Goal: Task Accomplishment & Management: Use online tool/utility

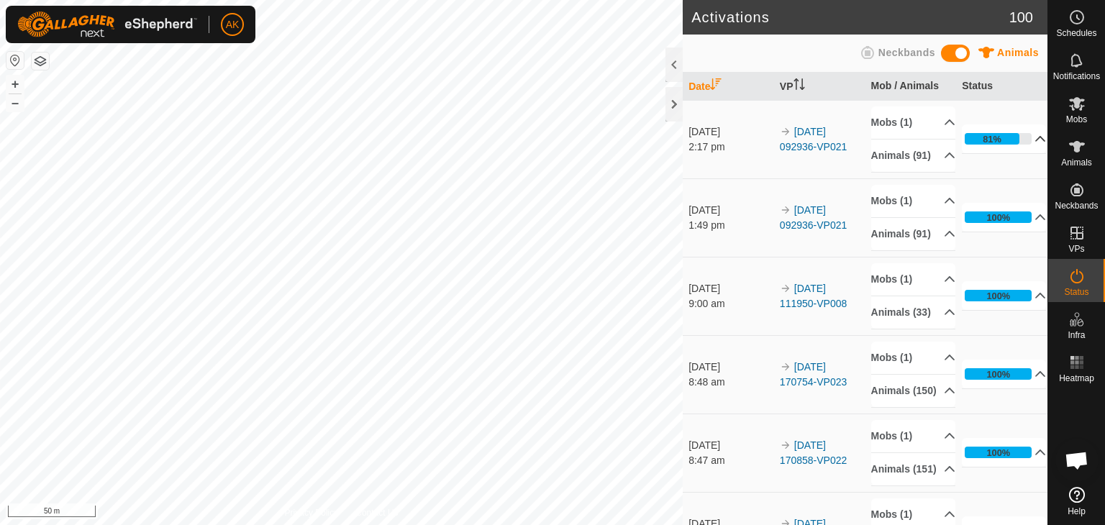
click at [1035, 145] on icon at bounding box center [1041, 139] width 12 height 12
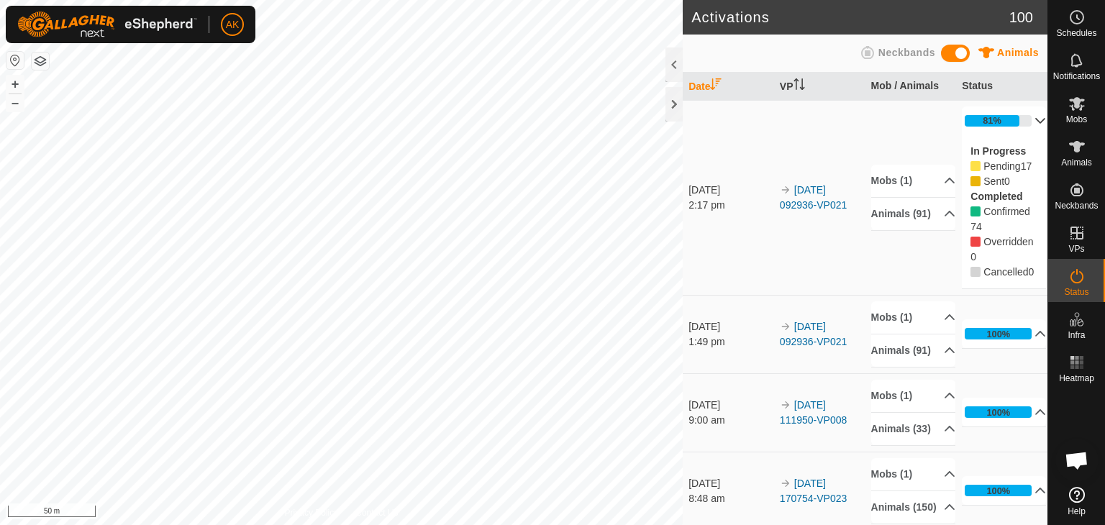
click at [1020, 146] on div "In Progress Pending 17 Sent 0 Completed Confirmed 74 Overridden 0 Cancelled 0" at bounding box center [1004, 211] width 84 height 153
click at [1035, 116] on icon at bounding box center [1041, 121] width 12 height 12
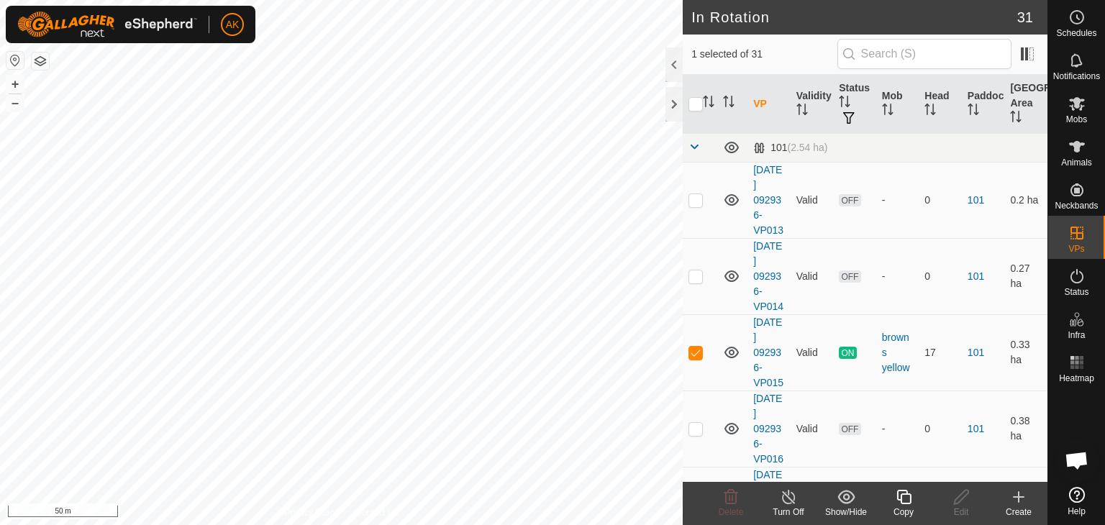
checkbox input "false"
checkbox input "true"
checkbox input "false"
click at [730, 499] on icon at bounding box center [732, 497] width 14 height 14
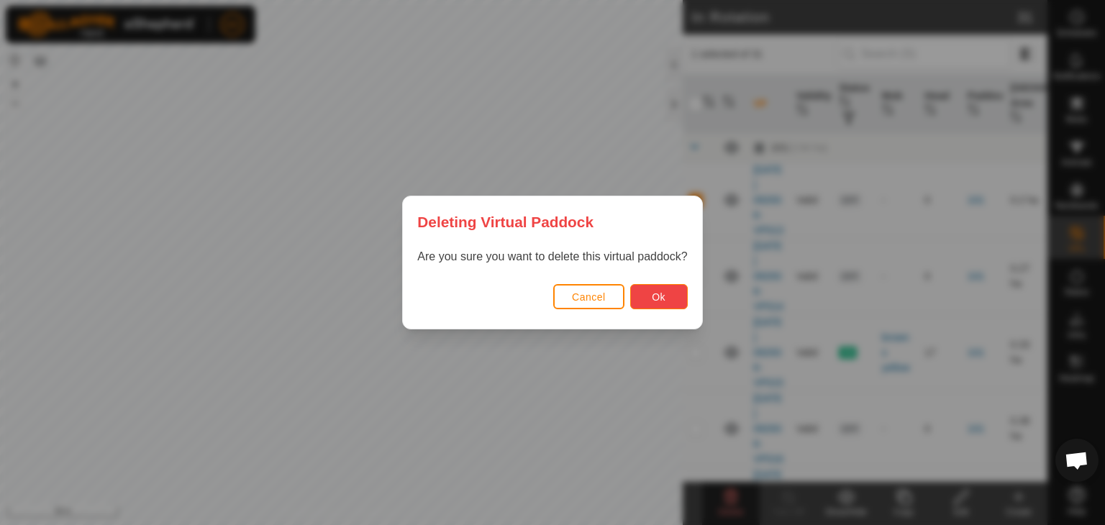
click at [665, 292] on span "Ok" at bounding box center [659, 297] width 14 height 12
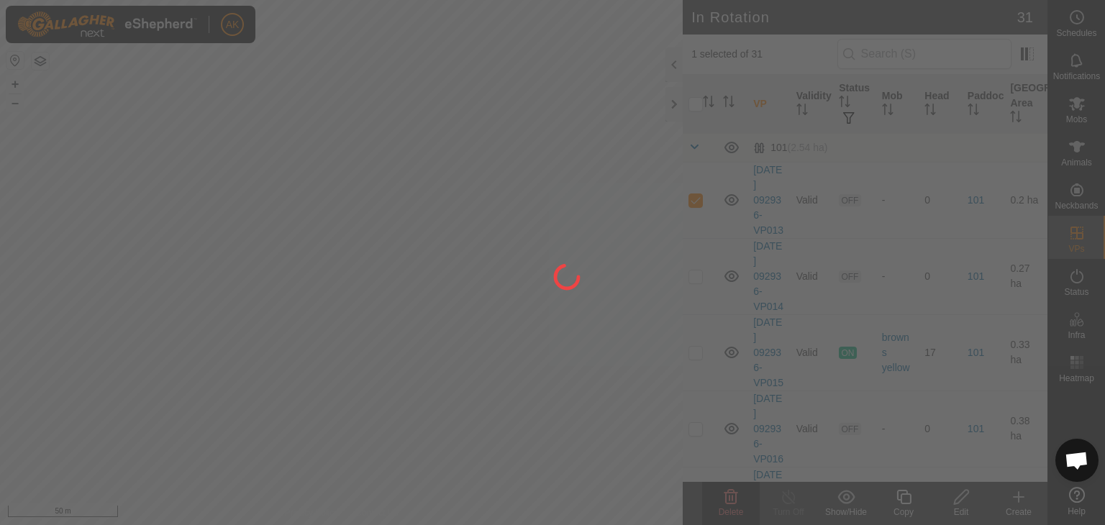
checkbox input "false"
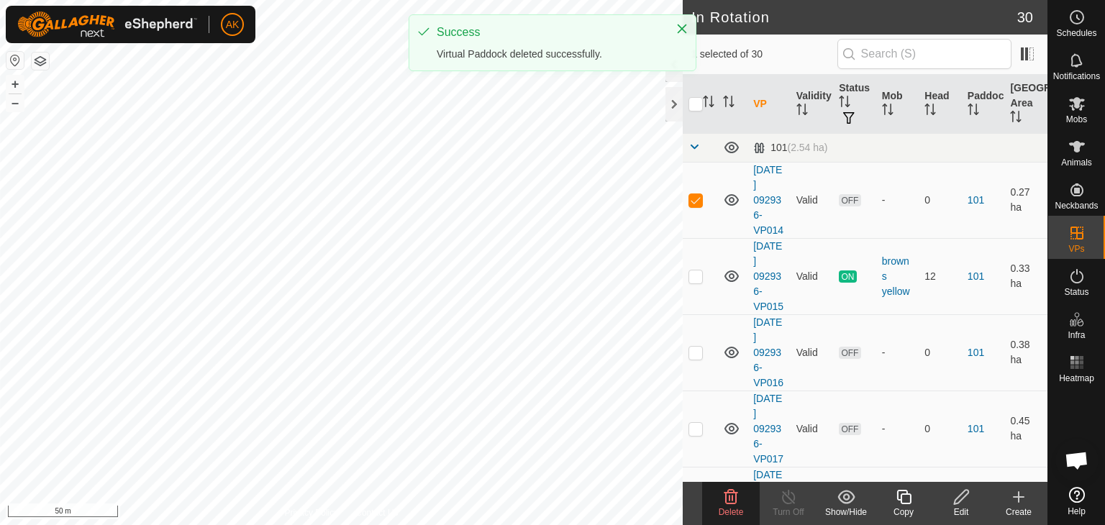
click at [733, 496] on icon at bounding box center [730, 497] width 17 height 17
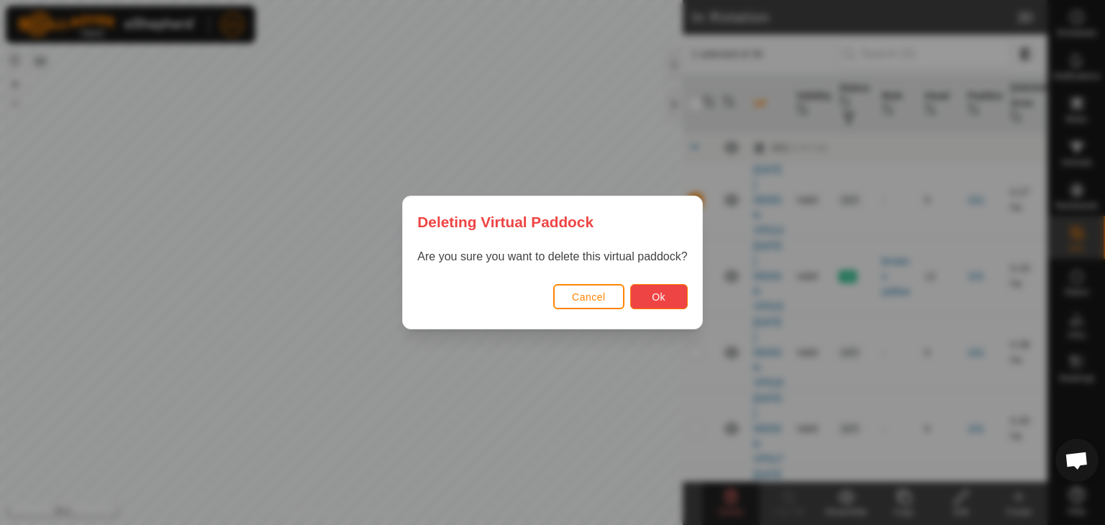
click at [645, 296] on button "Ok" at bounding box center [659, 296] width 58 height 25
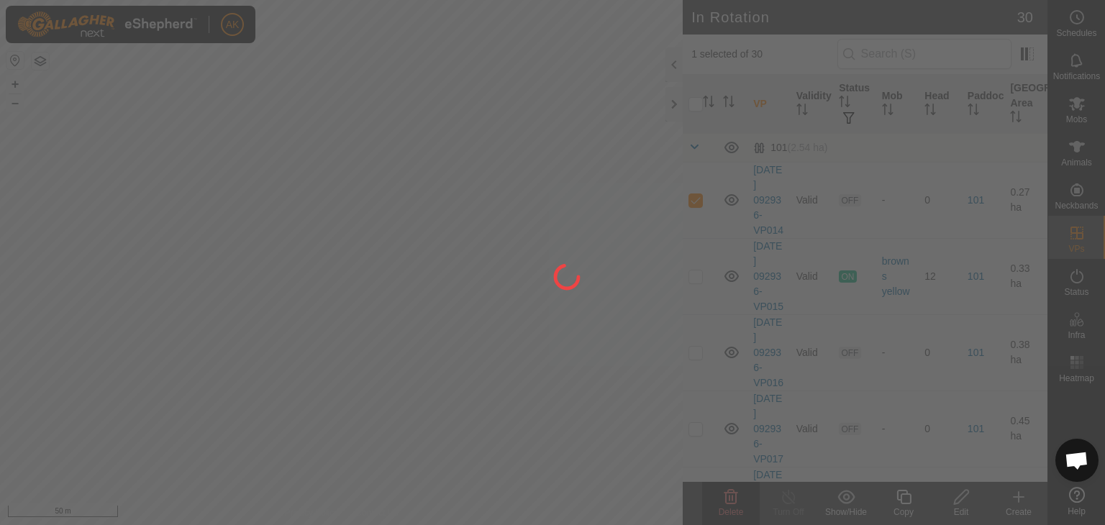
checkbox input "false"
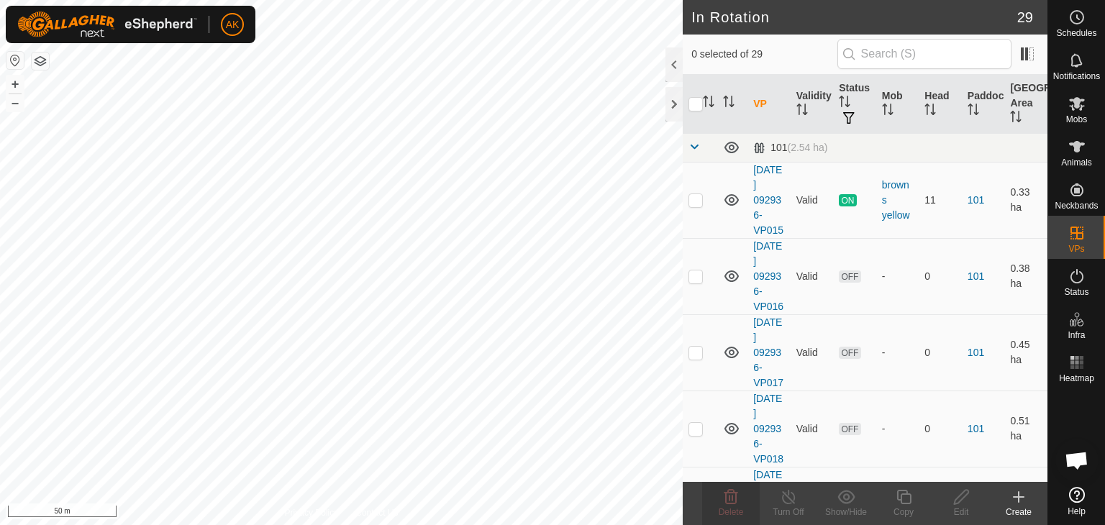
checkbox input "true"
click at [723, 498] on icon at bounding box center [730, 497] width 17 height 17
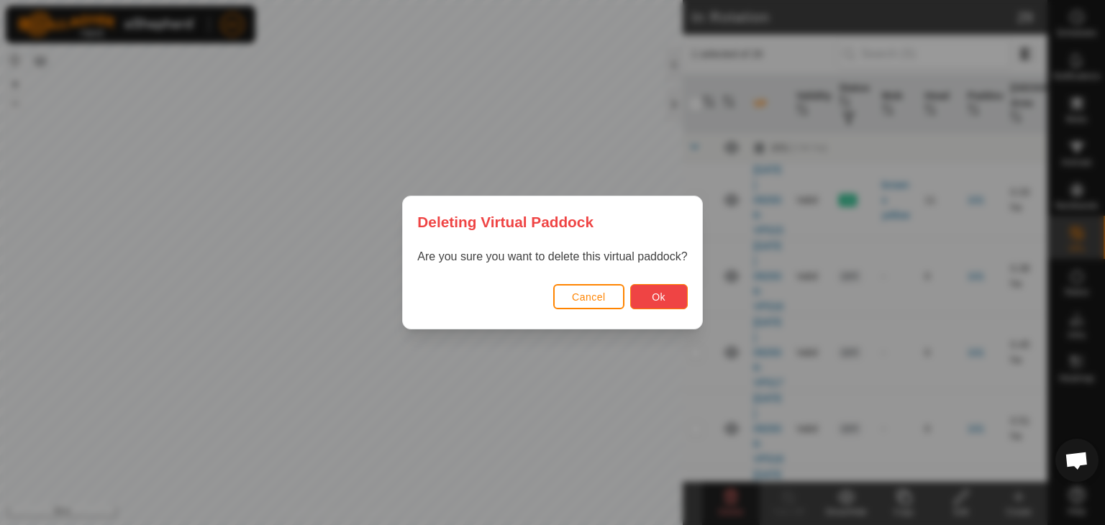
click at [653, 297] on span "Ok" at bounding box center [659, 297] width 14 height 12
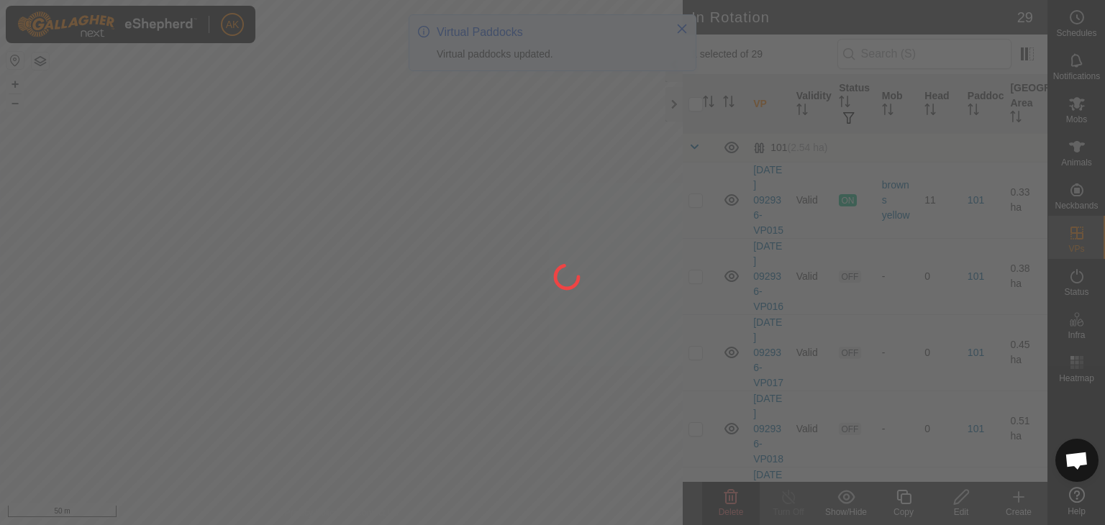
checkbox input "false"
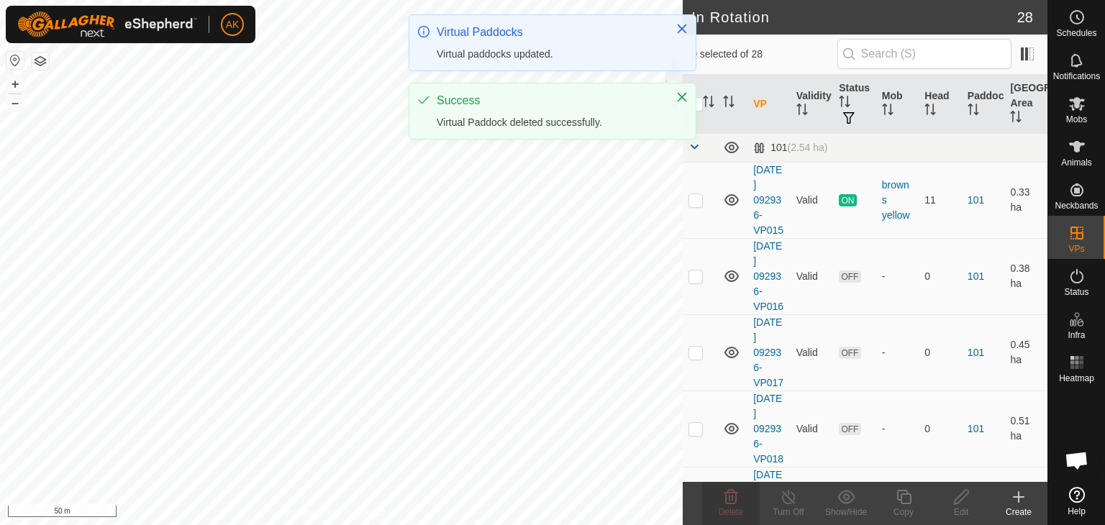
checkbox input "true"
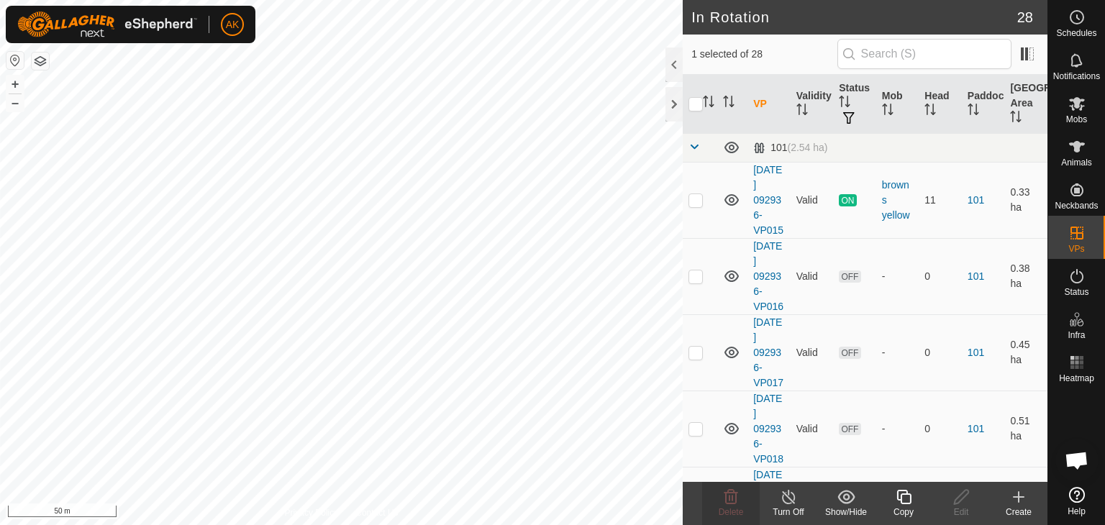
checkbox input "true"
checkbox input "false"
click at [727, 501] on icon at bounding box center [730, 497] width 17 height 17
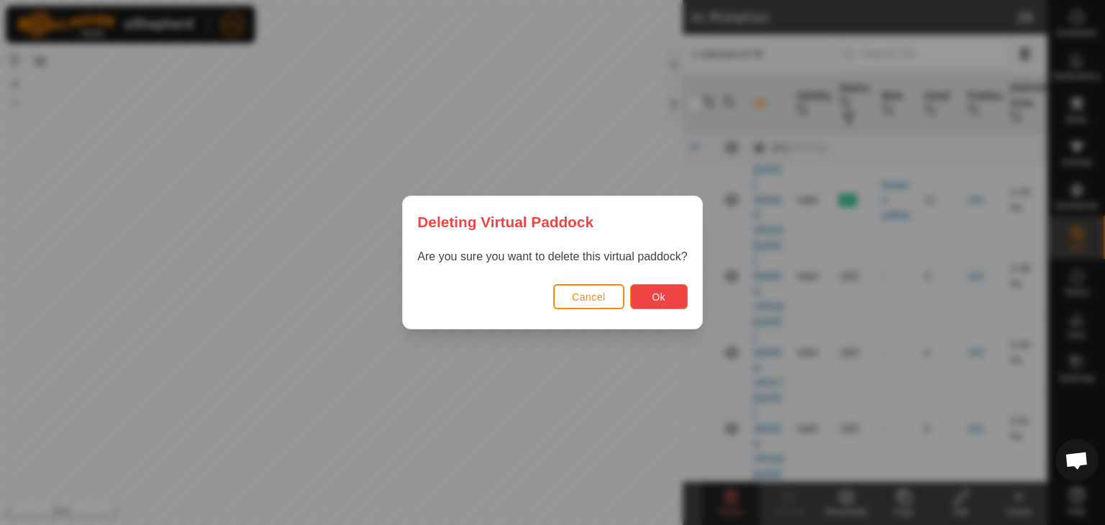
click at [646, 298] on button "Ok" at bounding box center [659, 296] width 58 height 25
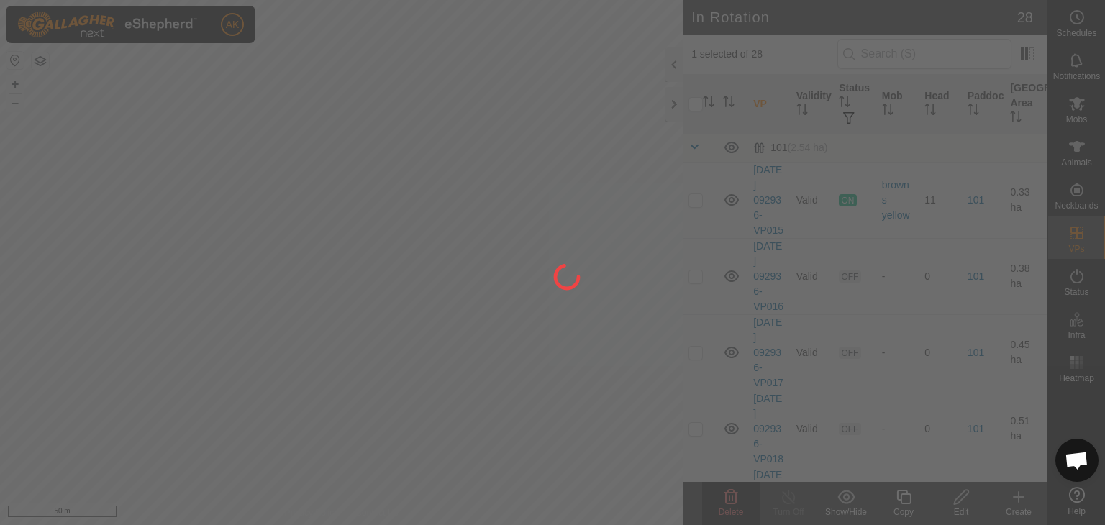
checkbox input "false"
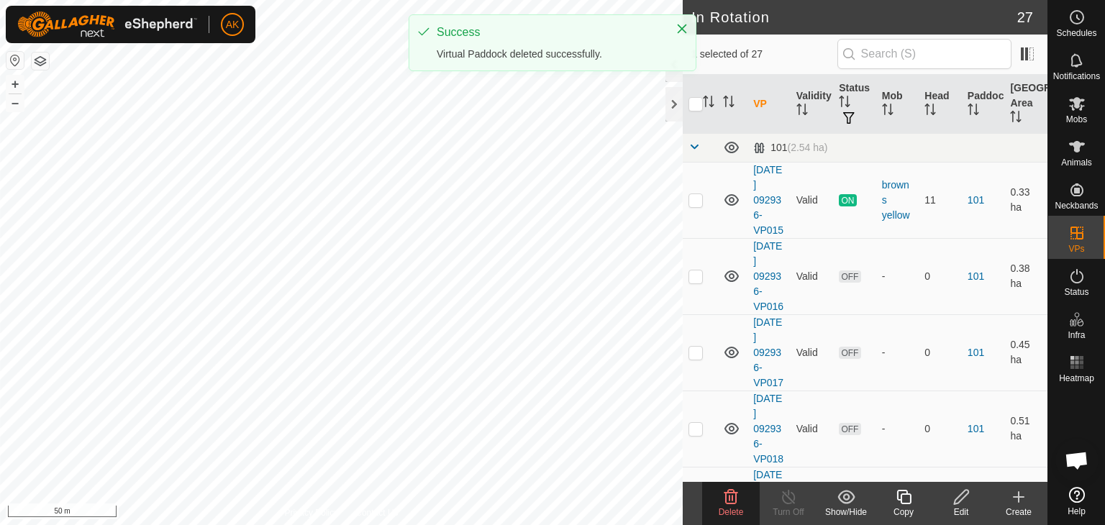
click at [739, 501] on icon at bounding box center [730, 497] width 17 height 17
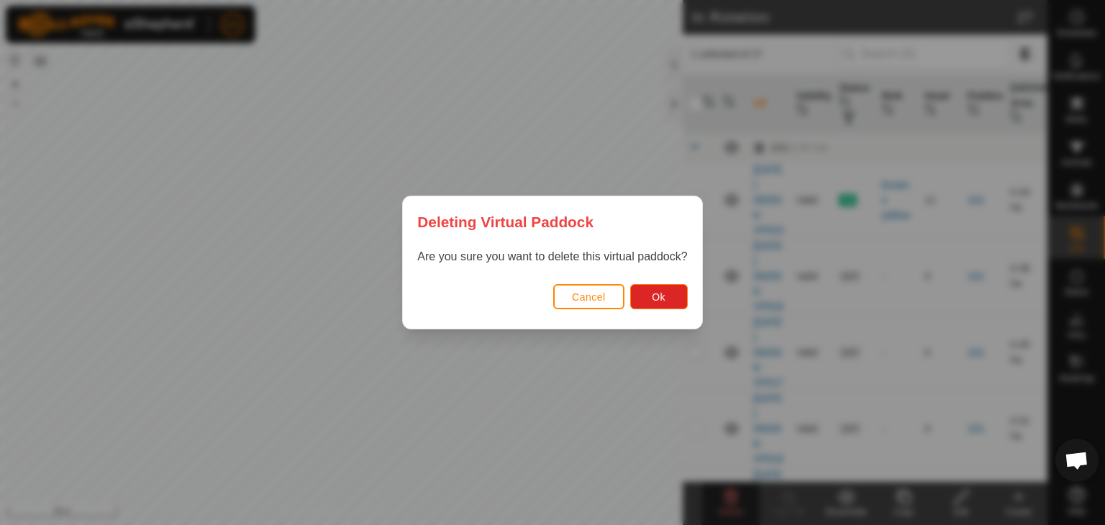
click at [628, 304] on div "Cancel Ok" at bounding box center [552, 304] width 299 height 49
click at [641, 304] on button "Ok" at bounding box center [659, 296] width 58 height 25
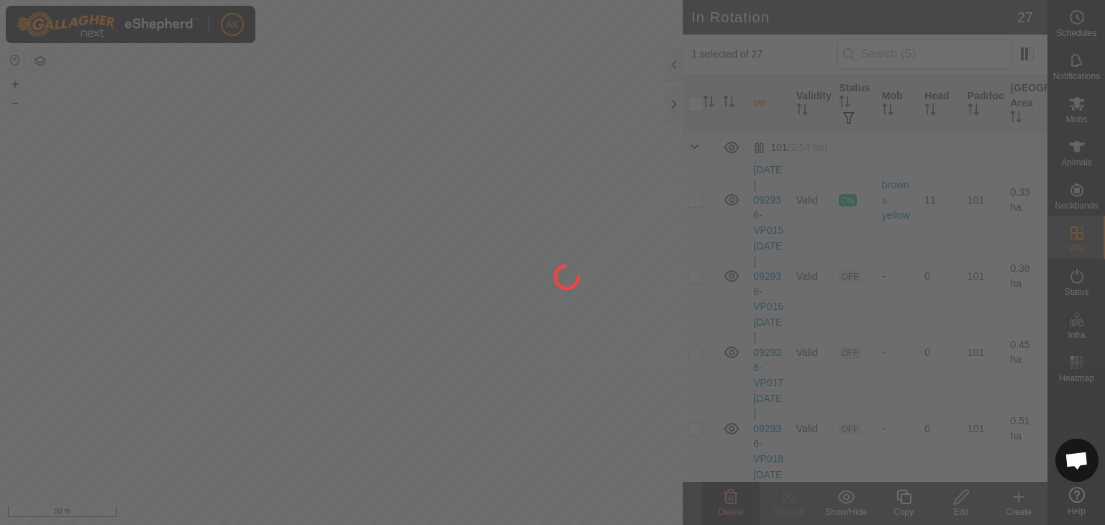
checkbox input "false"
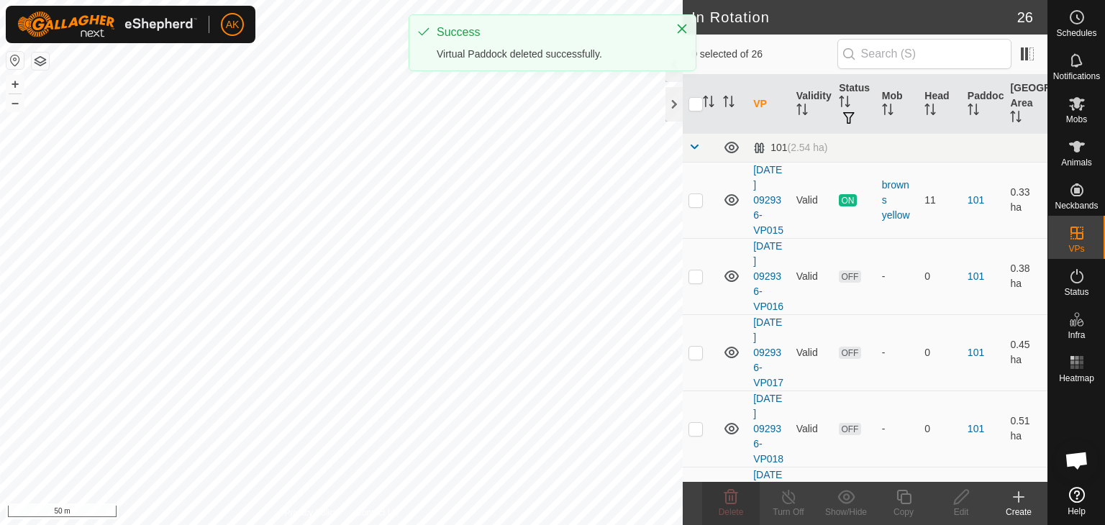
checkbox input "true"
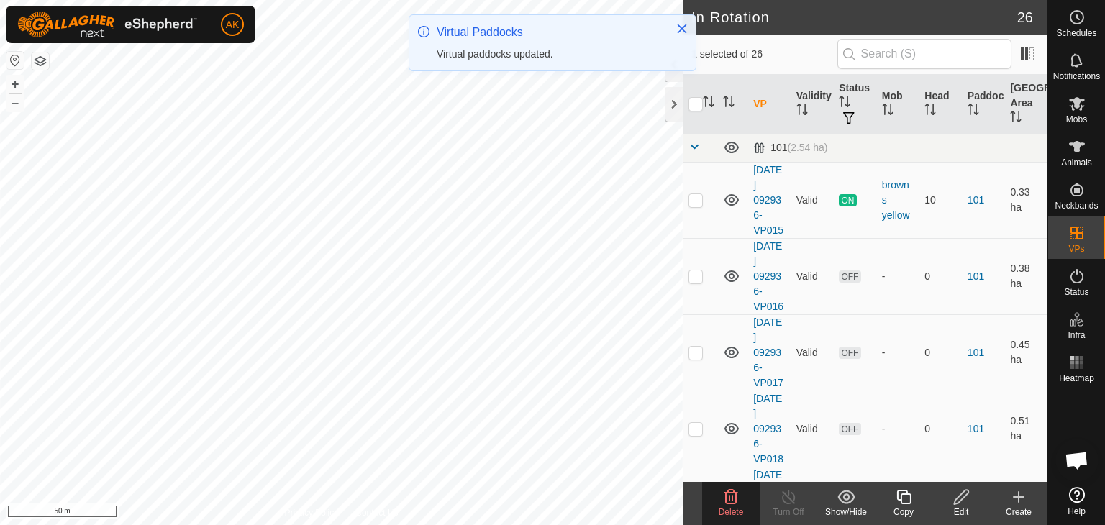
click at [734, 496] on icon at bounding box center [730, 497] width 17 height 17
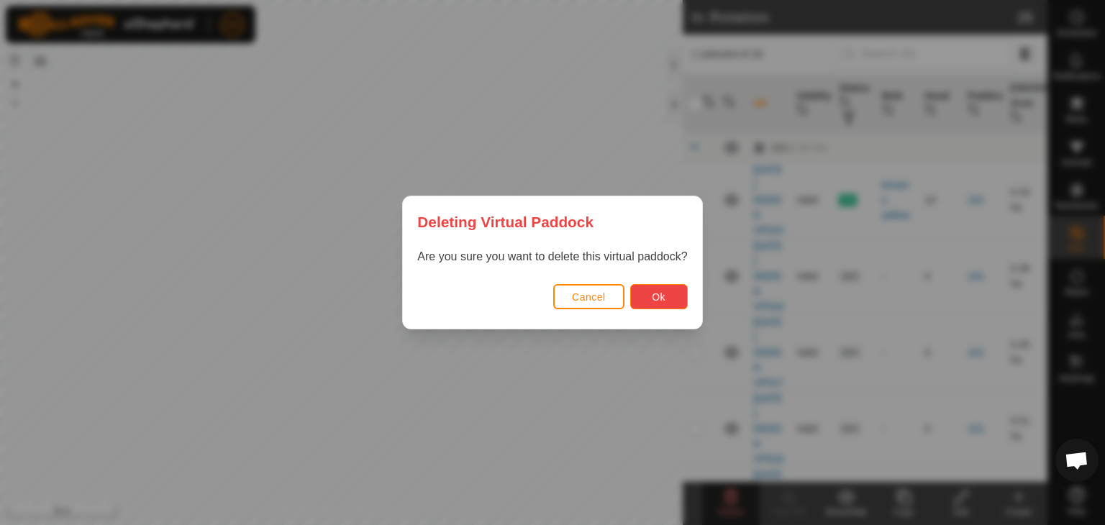
click at [672, 303] on button "Ok" at bounding box center [659, 296] width 58 height 25
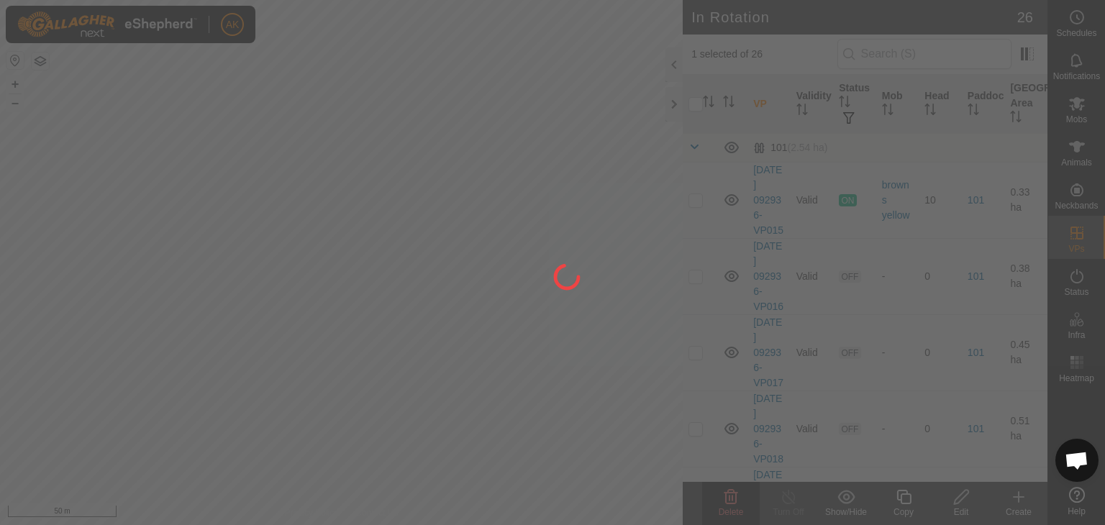
checkbox input "false"
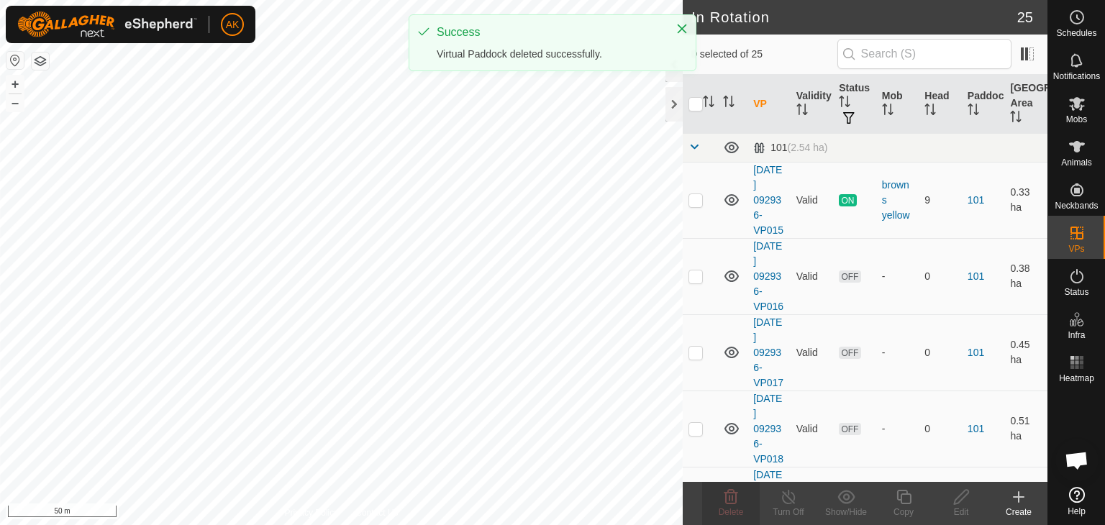
checkbox input "true"
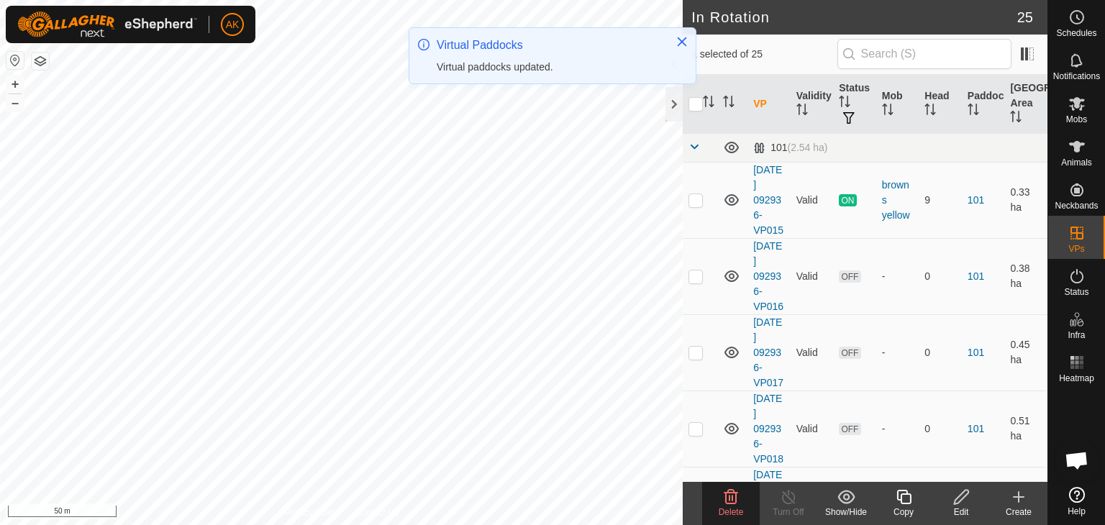
click at [725, 504] on icon at bounding box center [730, 497] width 17 height 17
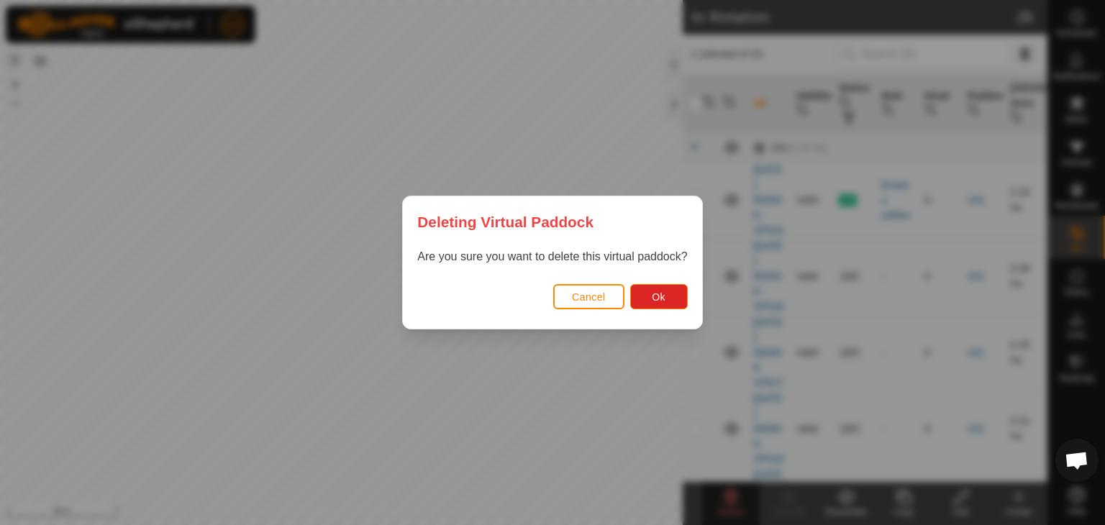
click at [653, 310] on div "Cancel Ok" at bounding box center [552, 304] width 299 height 49
click at [653, 295] on span "Ok" at bounding box center [659, 297] width 14 height 12
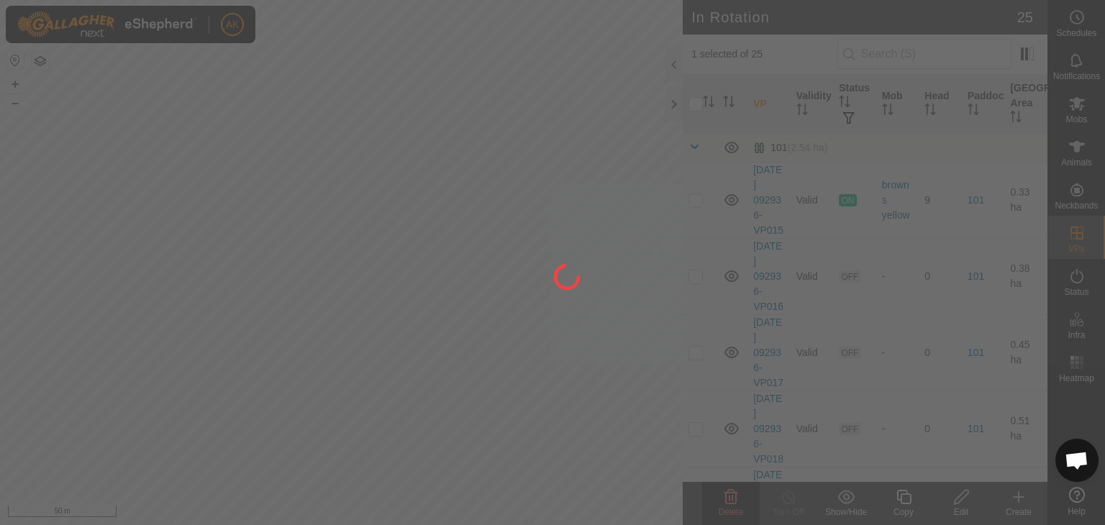
checkbox input "false"
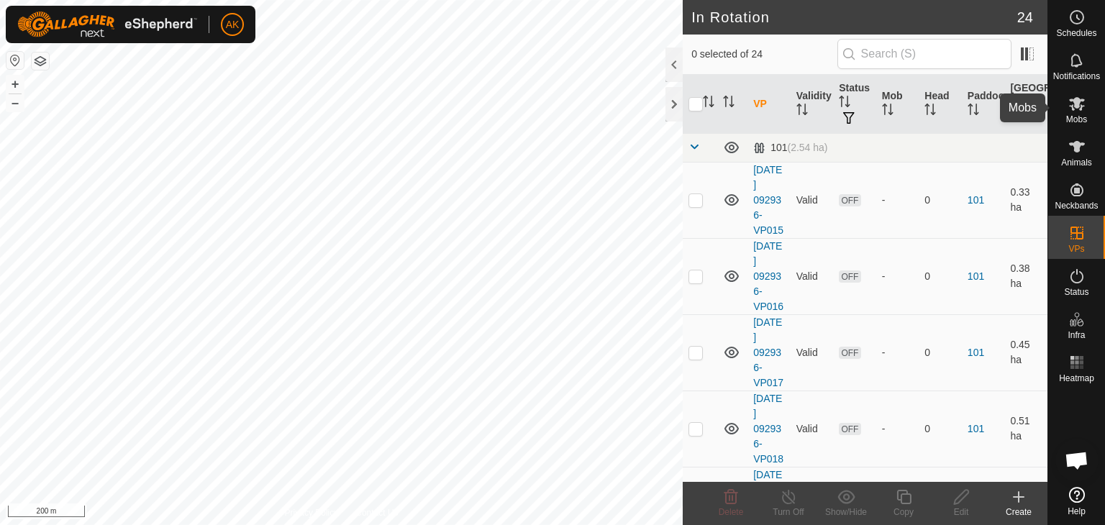
click at [1071, 104] on icon at bounding box center [1076, 103] width 17 height 17
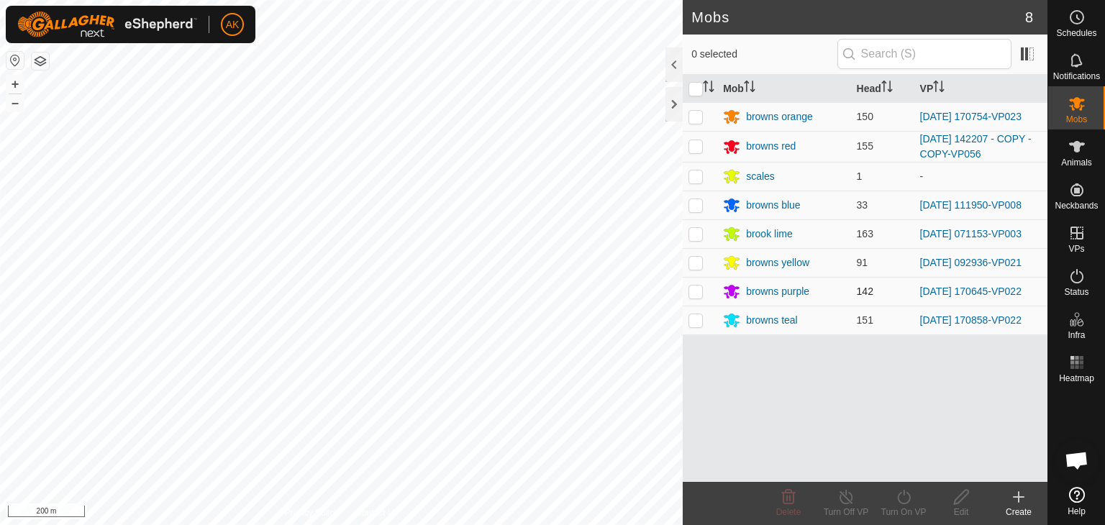
click at [696, 283] on td at bounding box center [700, 291] width 35 height 29
checkbox input "true"
click at [906, 497] on icon at bounding box center [904, 497] width 18 height 17
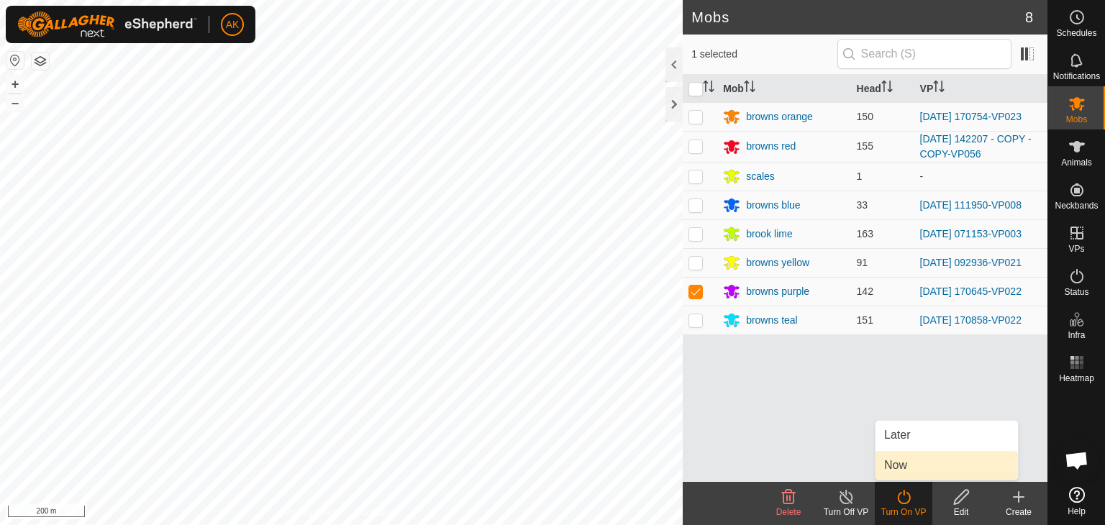
click at [901, 465] on link "Now" at bounding box center [947, 465] width 142 height 29
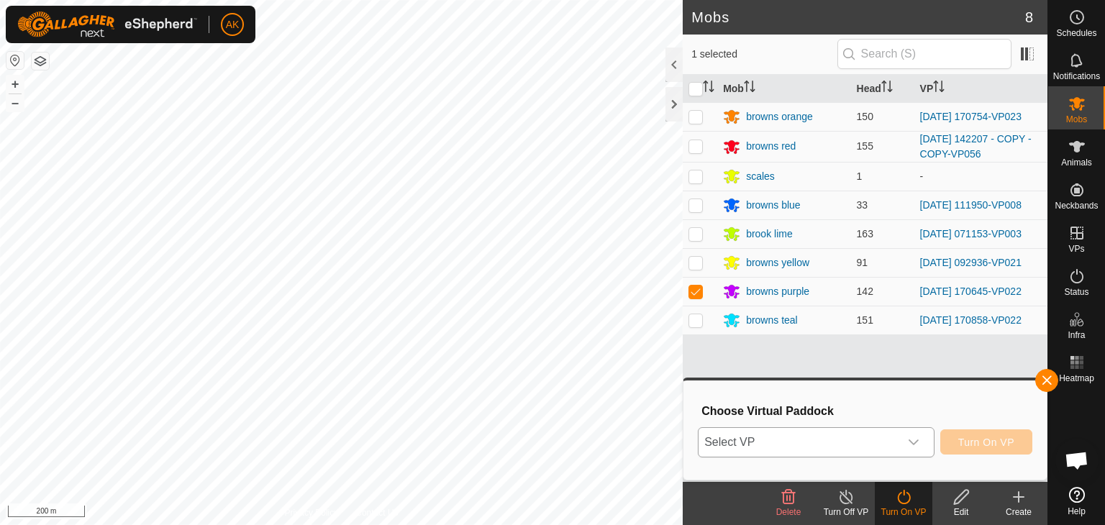
click at [830, 445] on span "Select VP" at bounding box center [799, 442] width 201 height 29
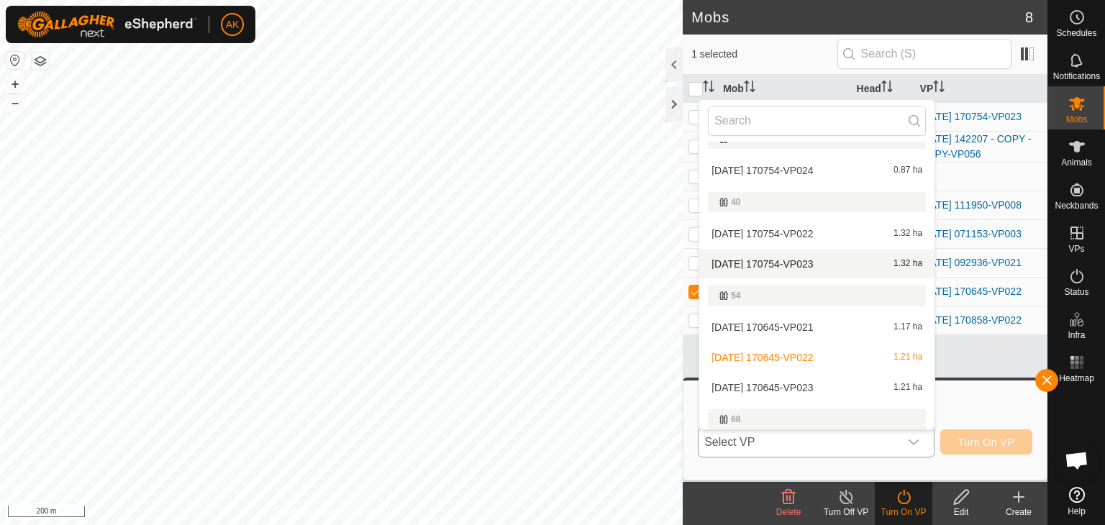
scroll to position [378, 0]
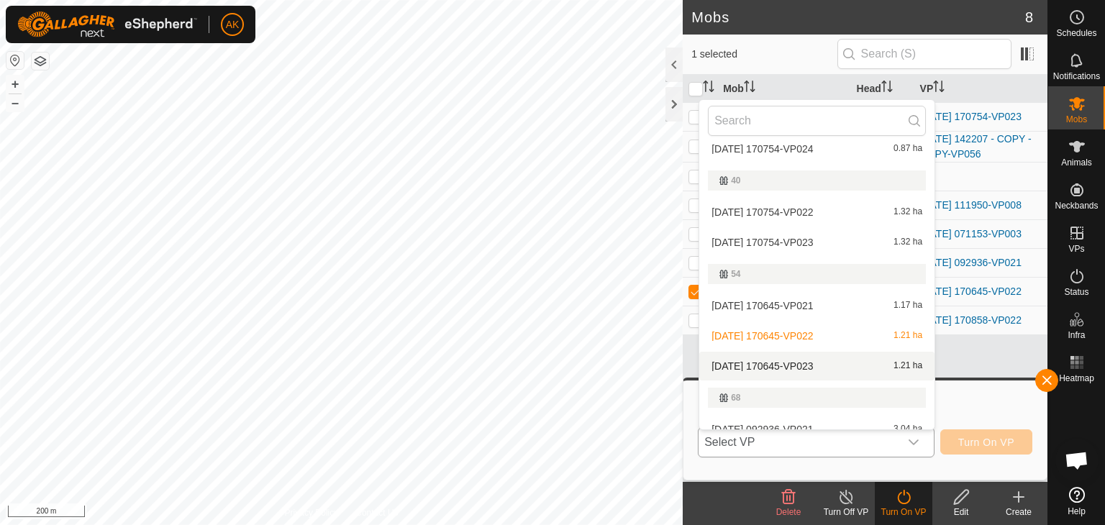
click at [776, 364] on li "2025-08-24 170645-VP023 1.21 ha" at bounding box center [816, 366] width 235 height 29
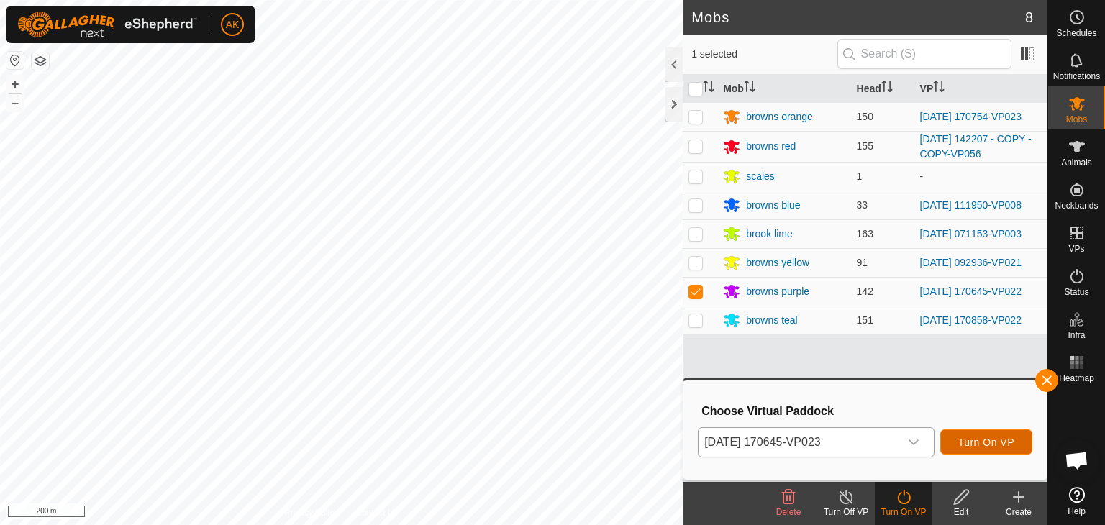
click at [999, 444] on span "Turn On VP" at bounding box center [986, 443] width 56 height 12
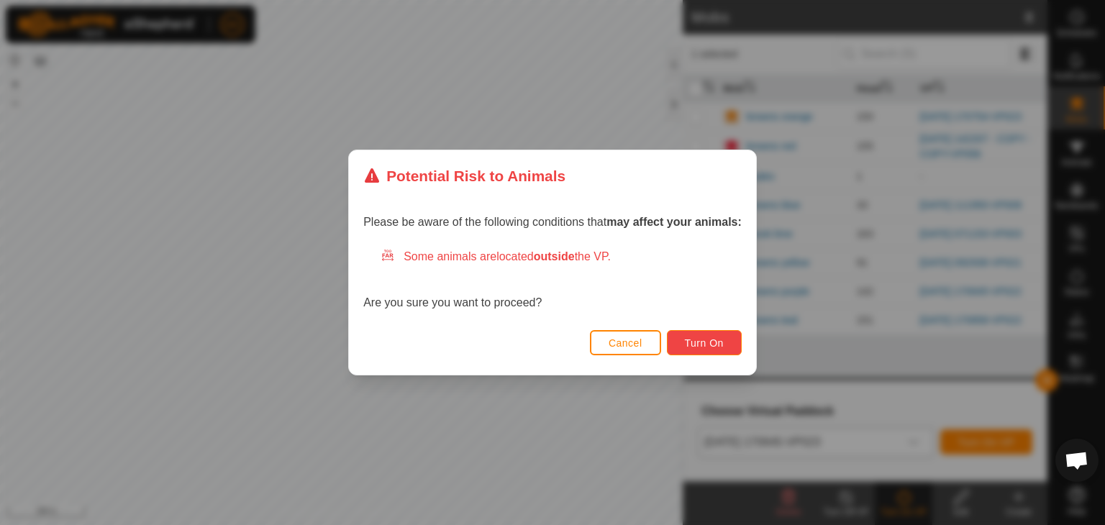
click at [710, 337] on span "Turn On" at bounding box center [704, 343] width 39 height 12
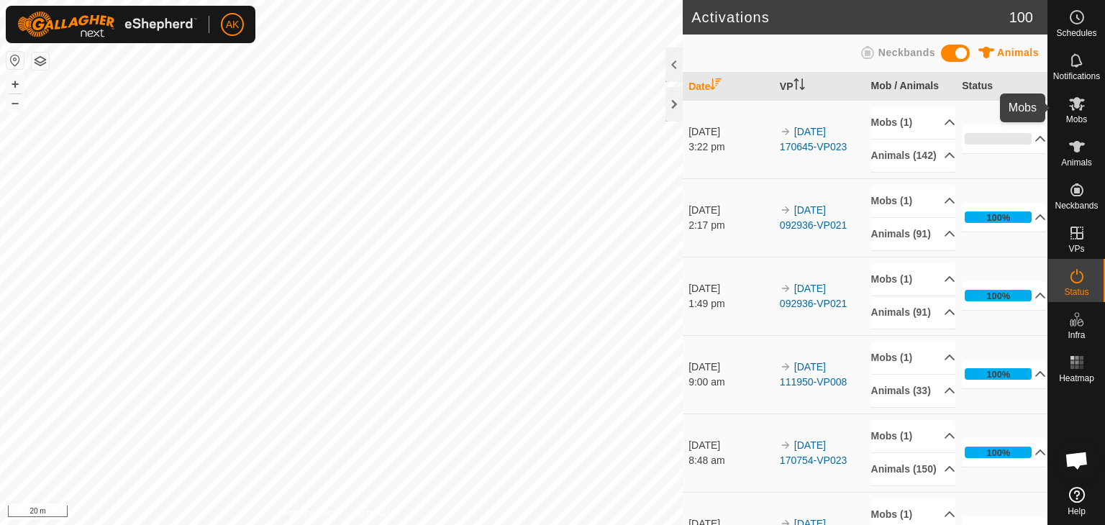
click at [1080, 99] on icon at bounding box center [1076, 103] width 17 height 17
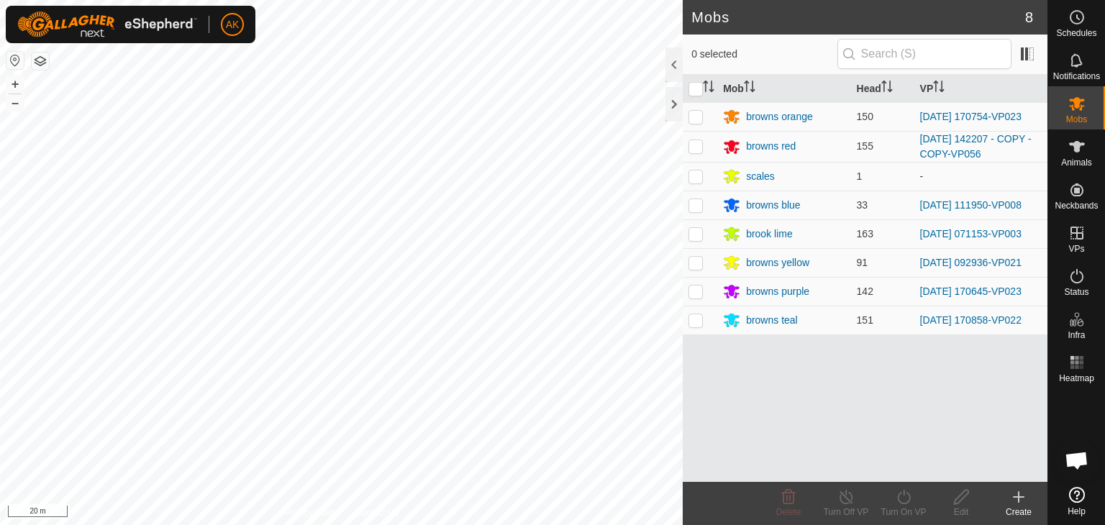
click at [697, 147] on p-checkbox at bounding box center [696, 146] width 14 height 12
checkbox input "true"
click at [898, 491] on icon at bounding box center [904, 497] width 18 height 17
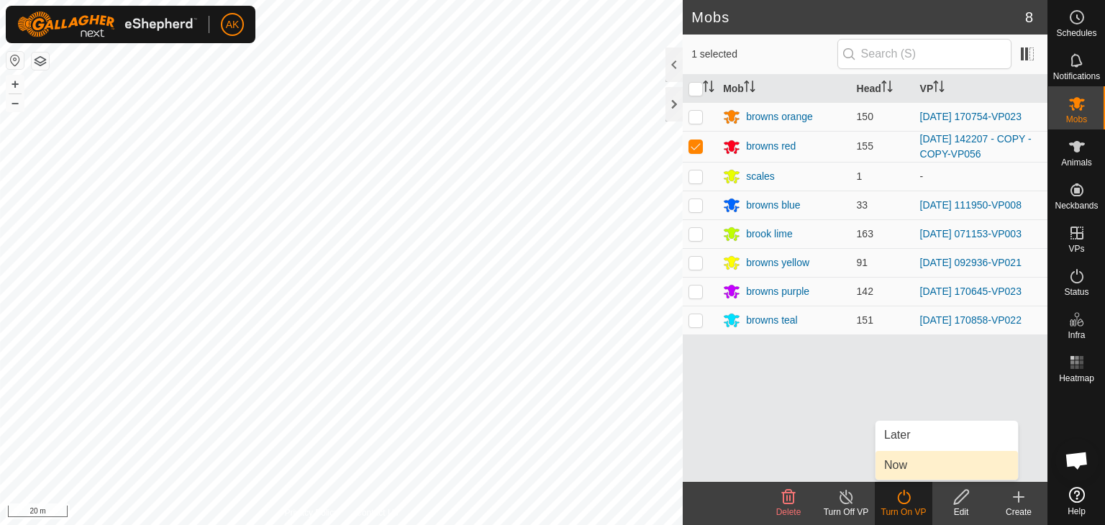
click at [898, 466] on link "Now" at bounding box center [947, 465] width 142 height 29
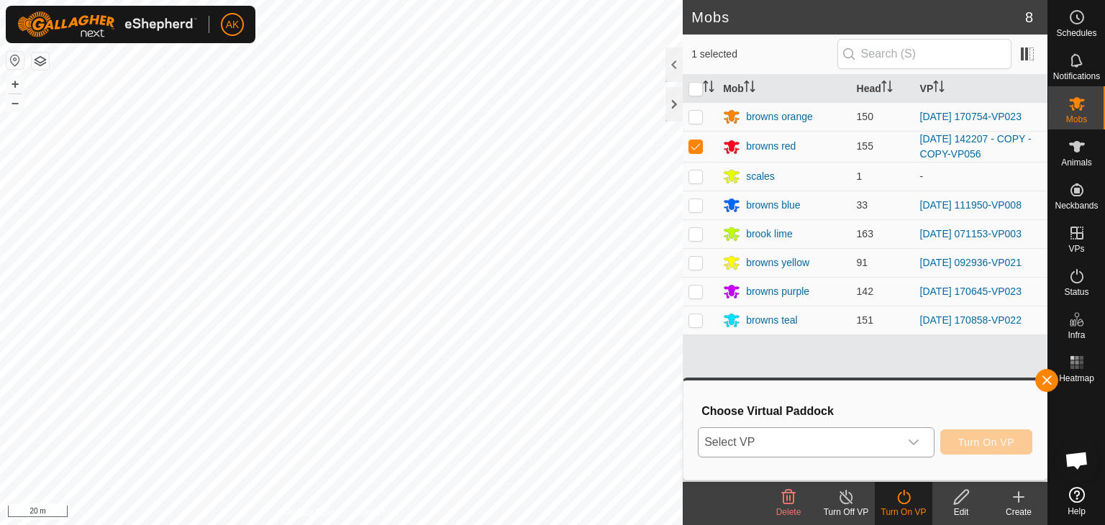
click at [916, 449] on div "dropdown trigger" at bounding box center [913, 442] width 29 height 29
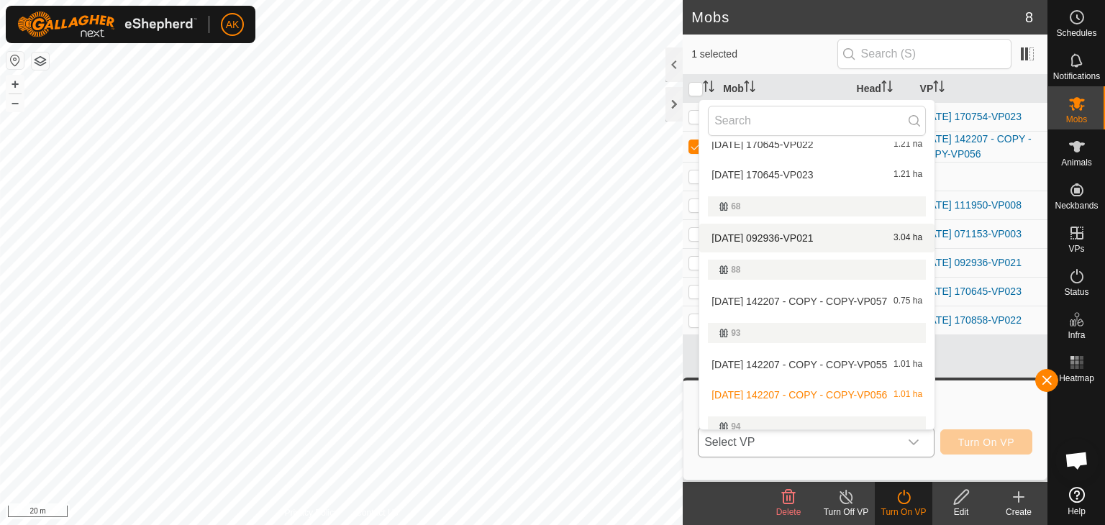
scroll to position [576, 0]
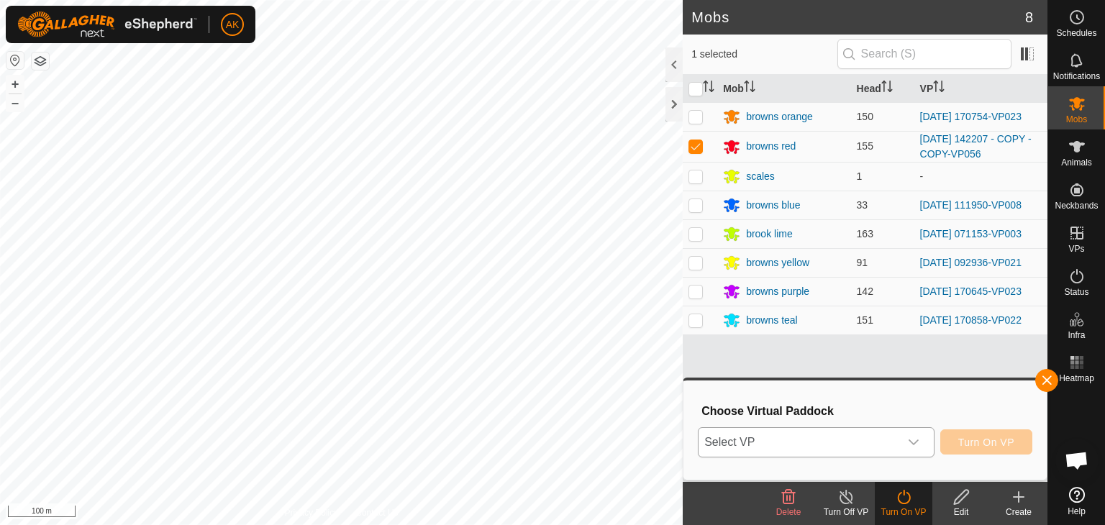
click at [909, 437] on icon "dropdown trigger" at bounding box center [914, 443] width 12 height 12
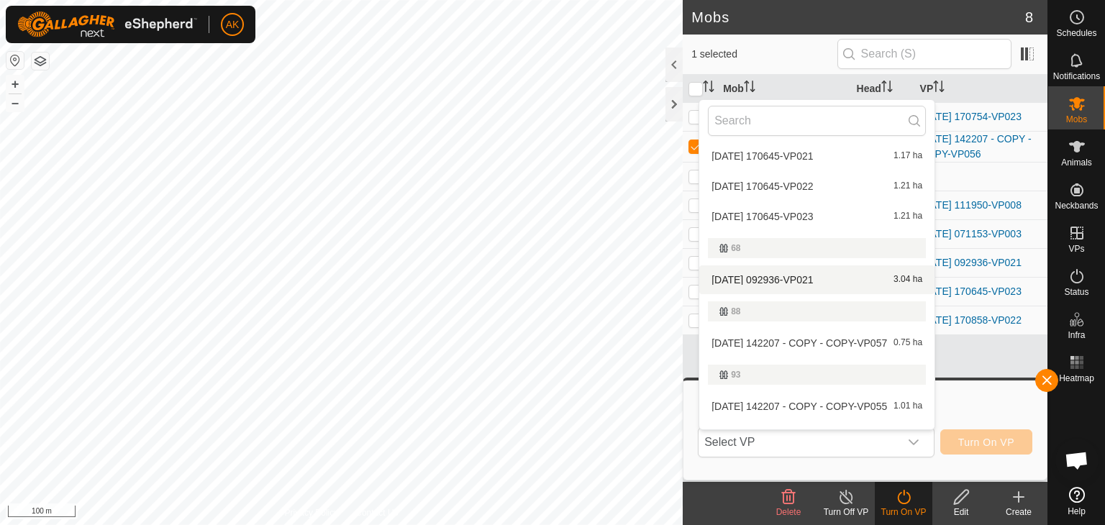
scroll to position [551, 0]
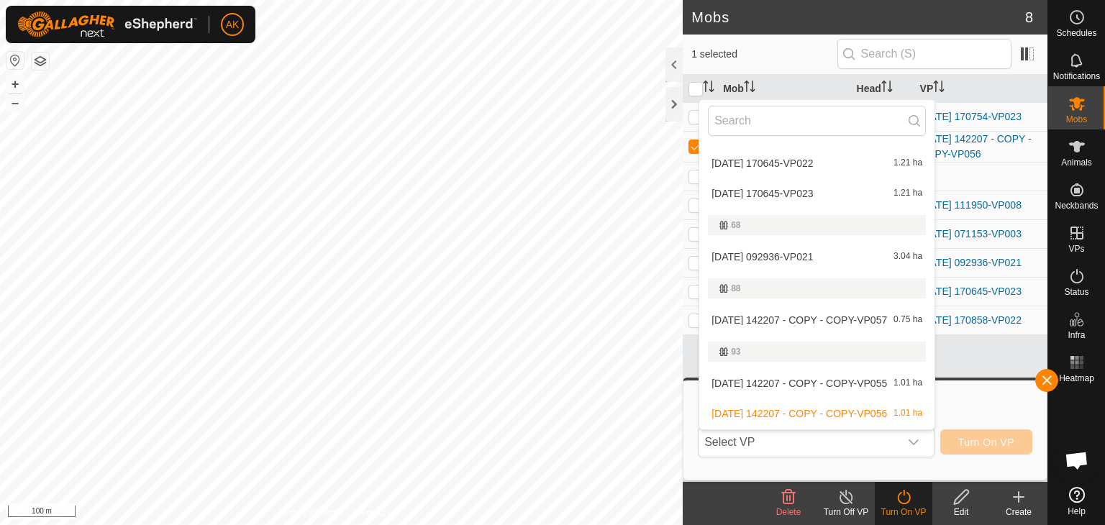
click at [791, 319] on li "2025-08-12 142207 - COPY - COPY-VP057 0.75 ha" at bounding box center [816, 320] width 235 height 29
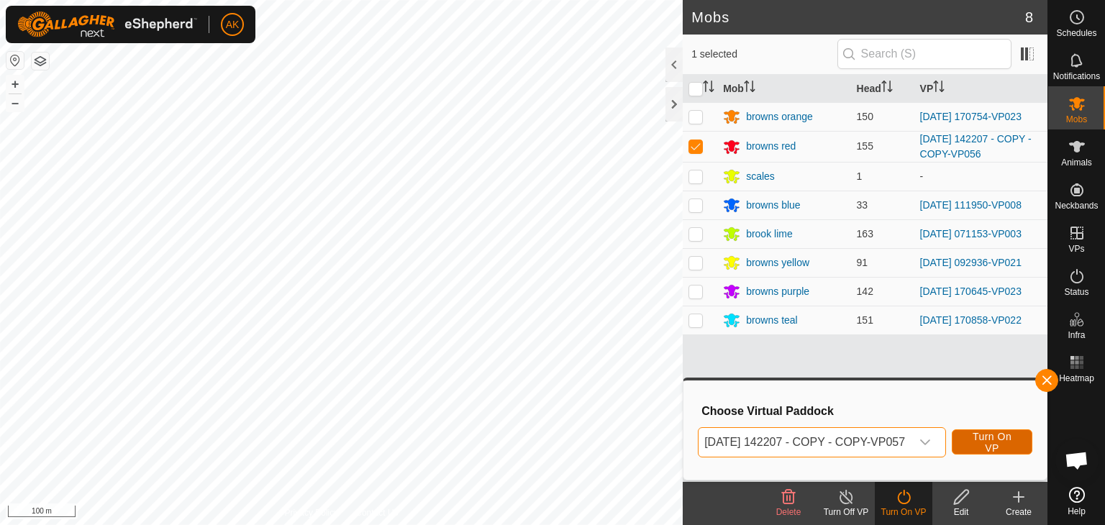
click at [981, 441] on button "Turn On VP" at bounding box center [992, 442] width 81 height 25
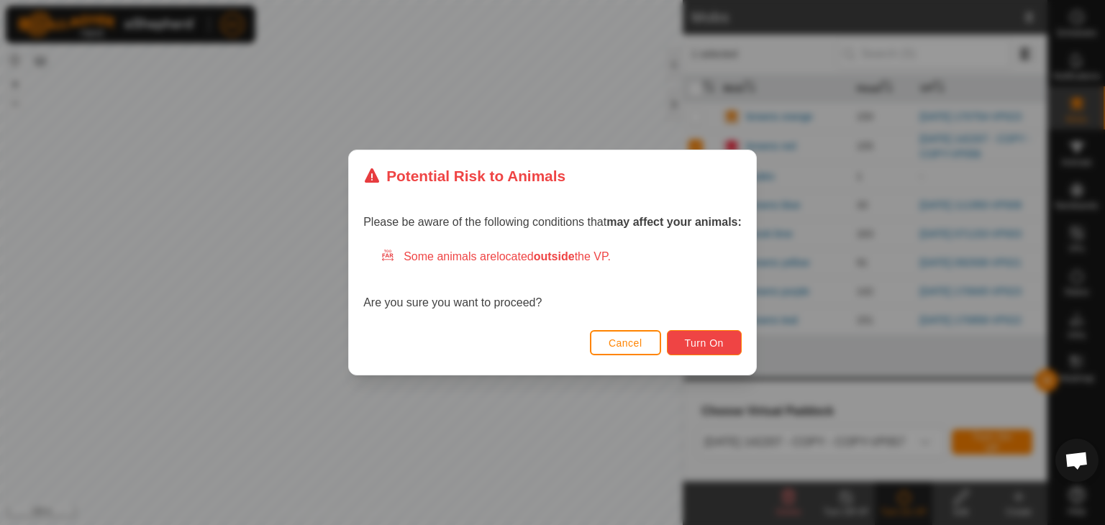
click at [724, 346] on span "Turn On" at bounding box center [704, 343] width 39 height 12
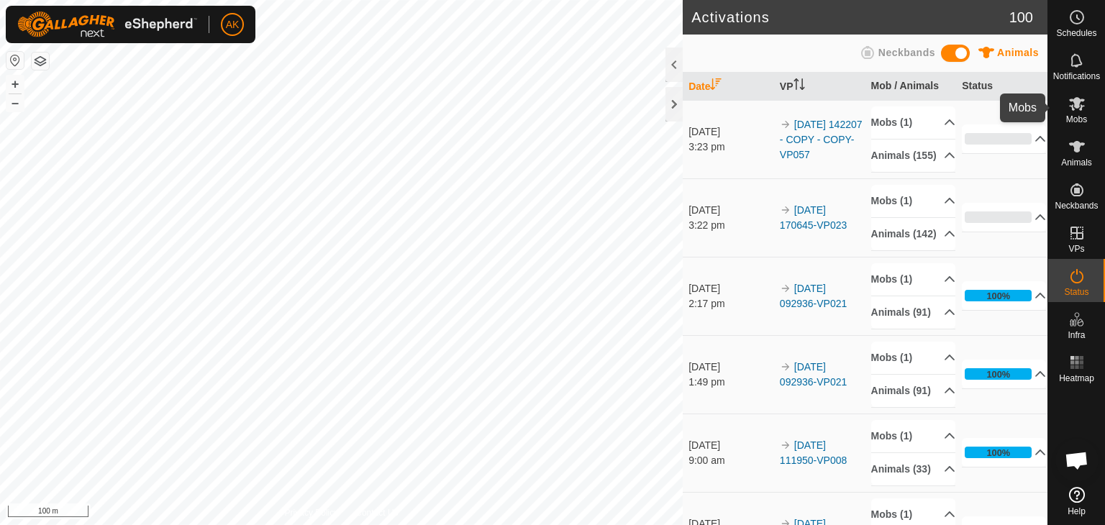
click at [1079, 109] on icon at bounding box center [1077, 104] width 16 height 14
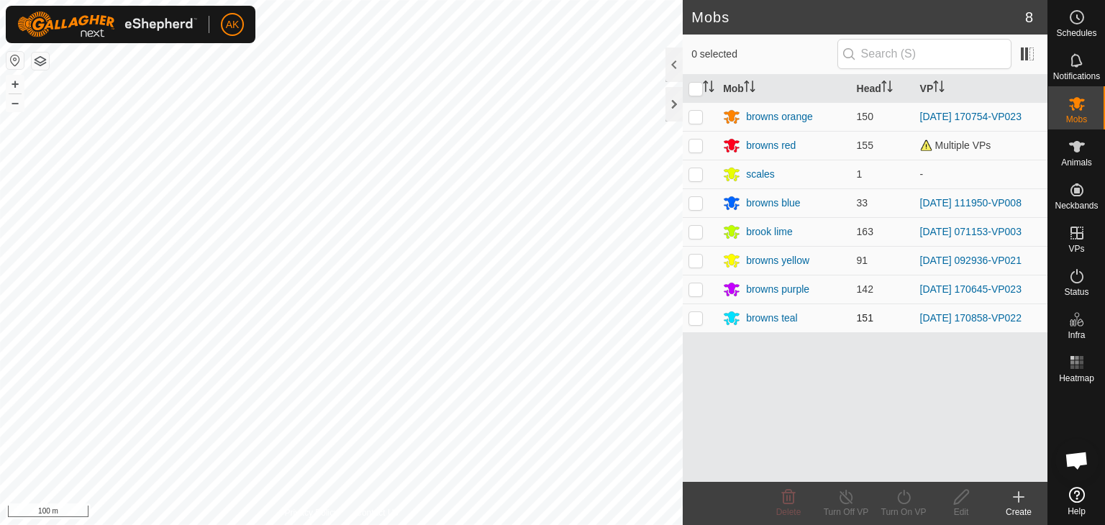
click at [696, 319] on p-checkbox at bounding box center [696, 318] width 14 height 12
checkbox input "true"
click at [901, 500] on icon at bounding box center [904, 497] width 18 height 17
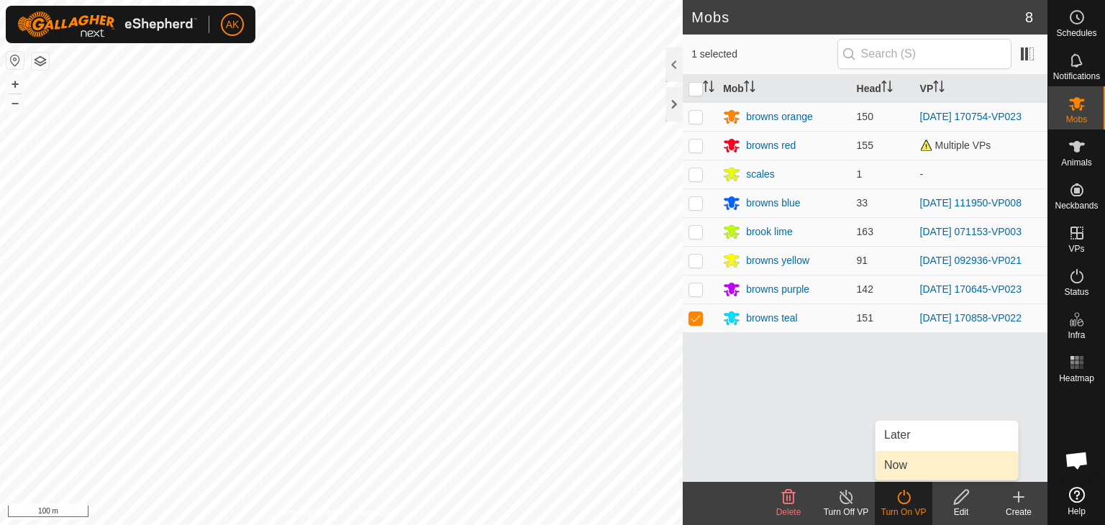
click at [898, 471] on link "Now" at bounding box center [947, 465] width 142 height 29
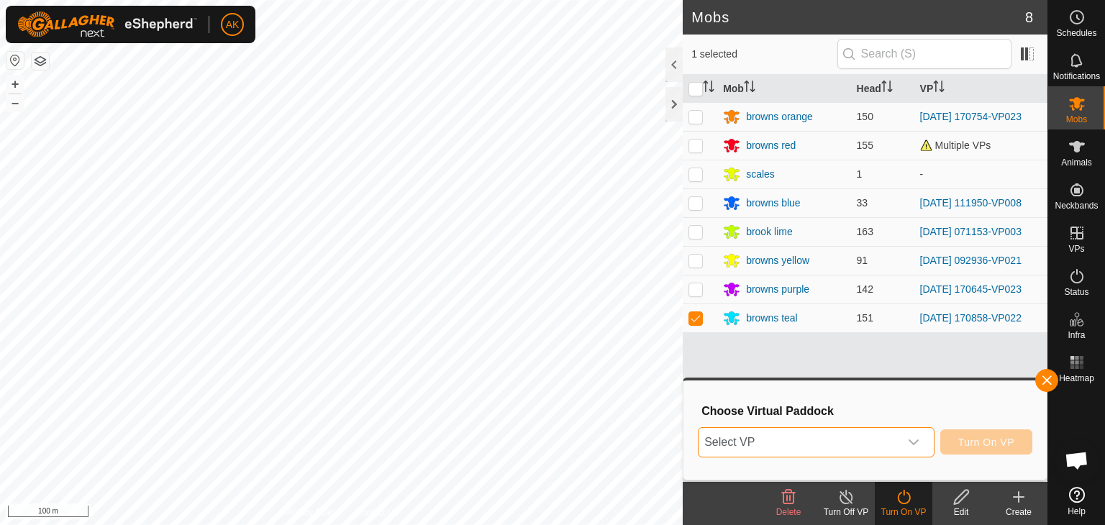
click at [824, 445] on span "Select VP" at bounding box center [799, 442] width 201 height 29
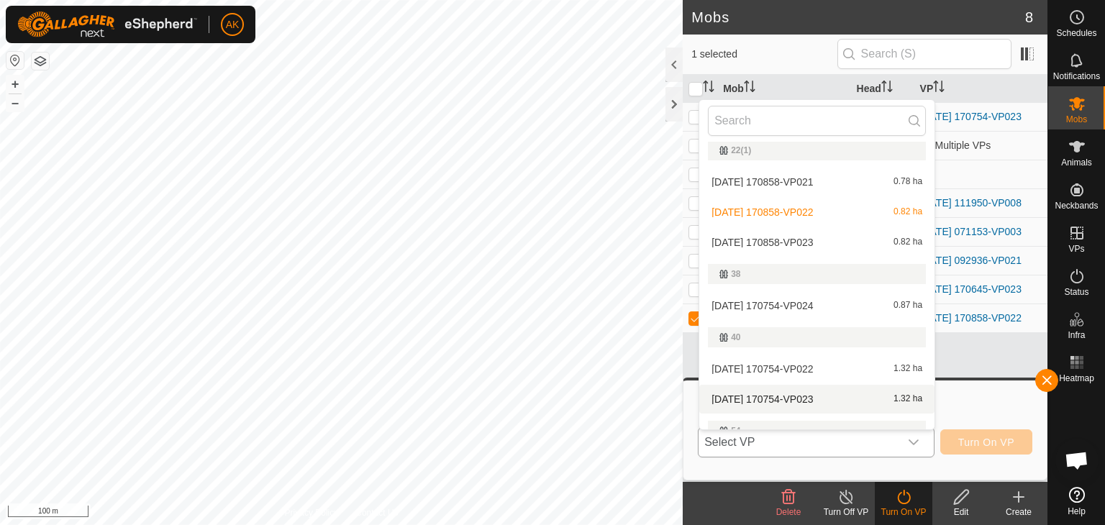
scroll to position [235, 0]
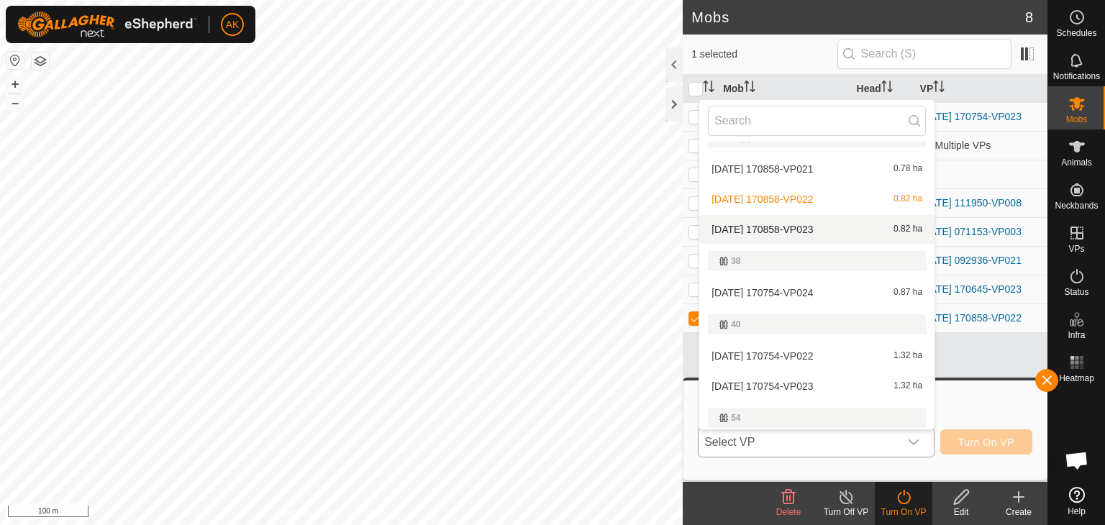
click at [780, 230] on li "2025-08-24 170858-VP023 0.82 ha" at bounding box center [816, 229] width 235 height 29
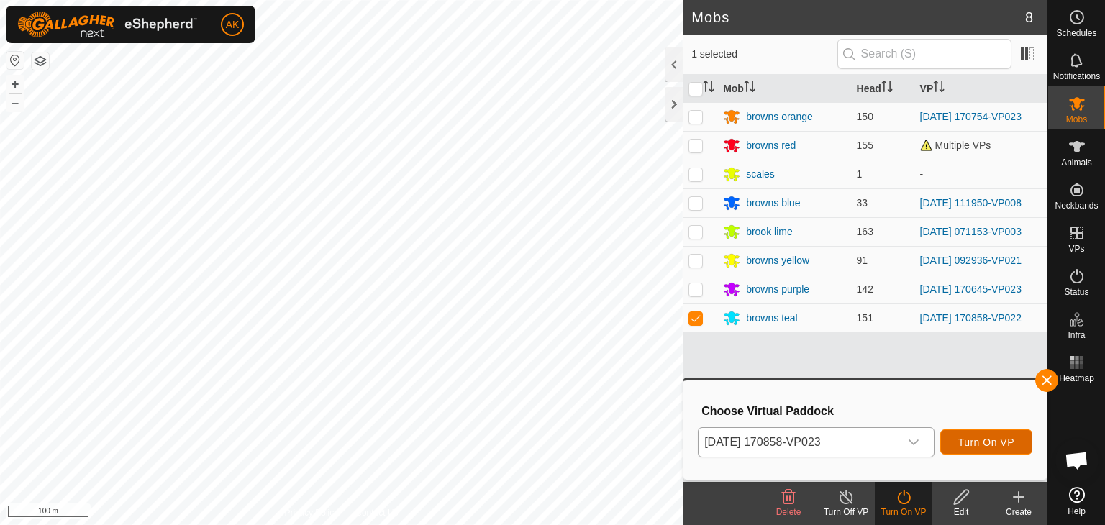
click at [981, 442] on span "Turn On VP" at bounding box center [986, 443] width 56 height 12
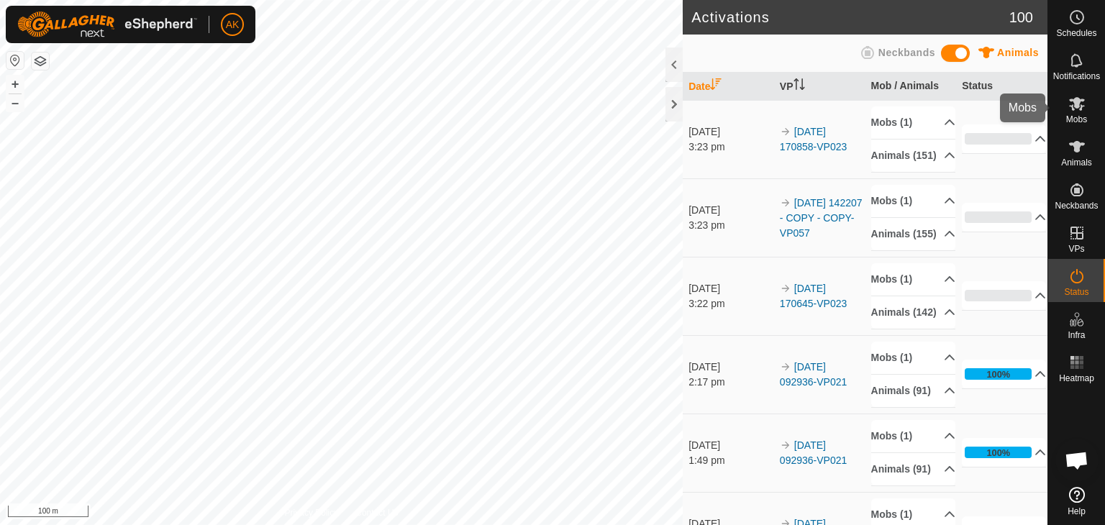
click at [1081, 110] on icon at bounding box center [1077, 104] width 16 height 14
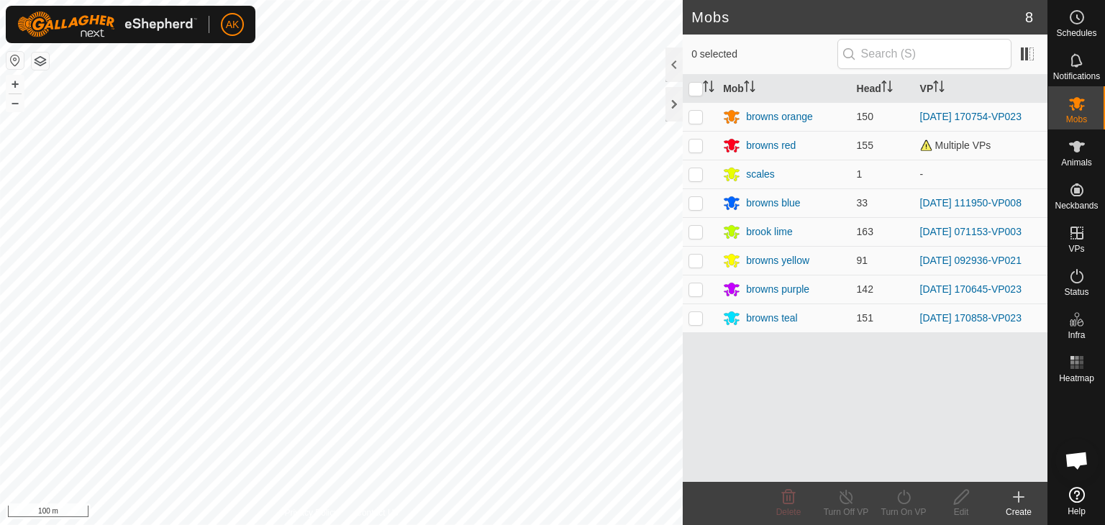
click at [696, 118] on p-checkbox at bounding box center [696, 117] width 14 height 12
checkbox input "true"
click at [904, 504] on icon at bounding box center [903, 497] width 13 height 14
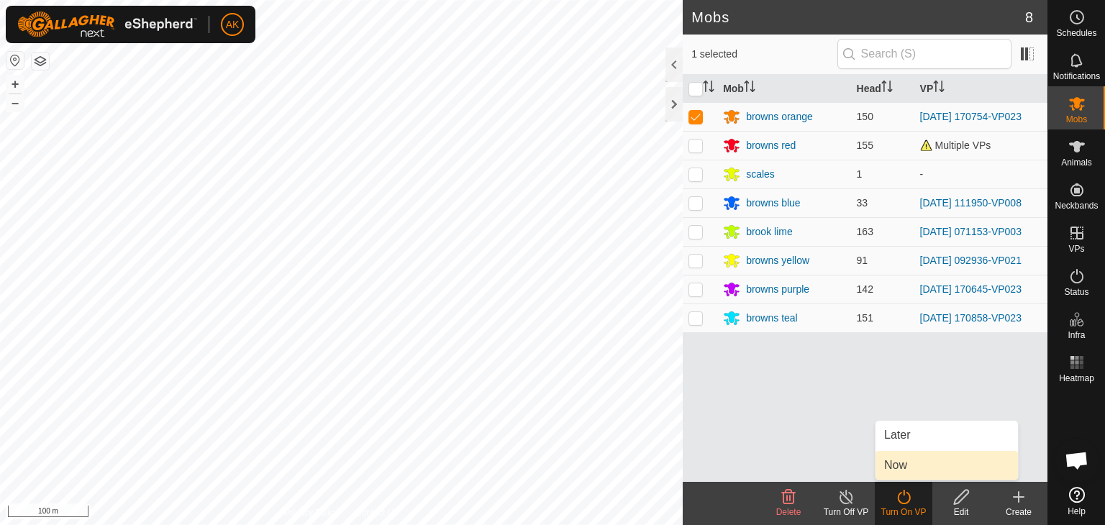
click at [904, 474] on link "Now" at bounding box center [947, 465] width 142 height 29
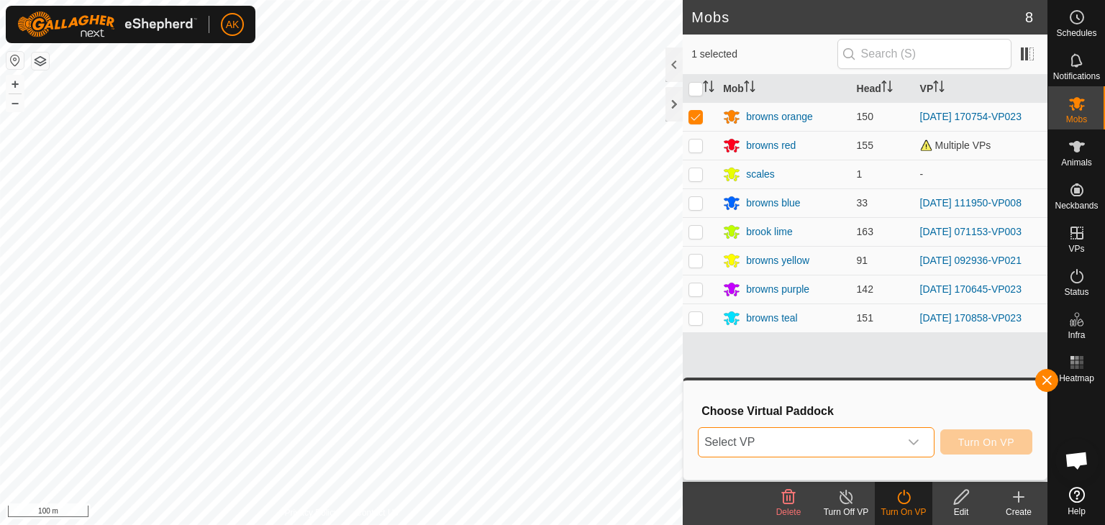
click at [852, 450] on span "Select VP" at bounding box center [799, 442] width 201 height 29
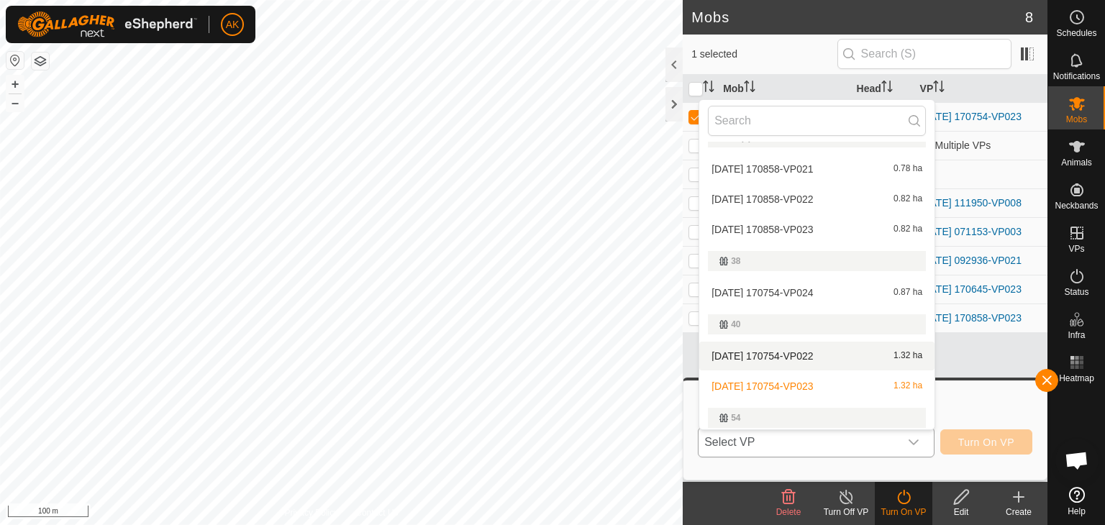
scroll to position [307, 0]
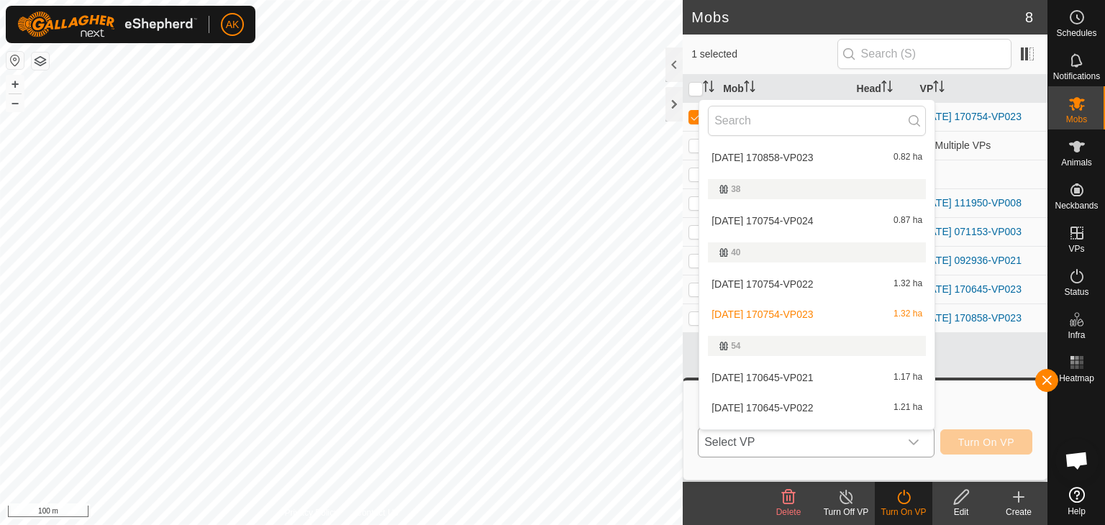
click at [763, 214] on li "2025-08-24 170754-VP024 0.87 ha" at bounding box center [816, 220] width 235 height 29
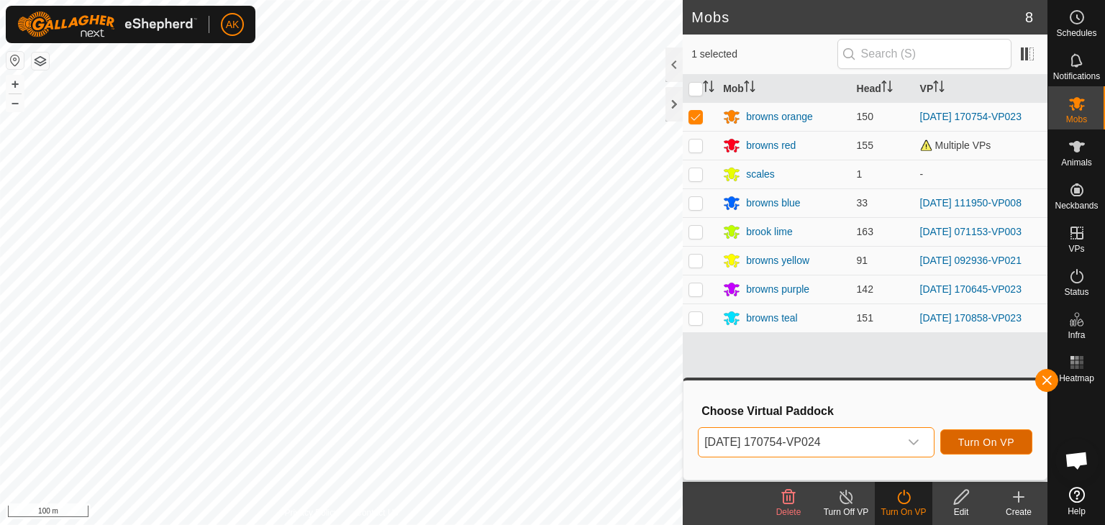
click at [1002, 444] on span "Turn On VP" at bounding box center [986, 443] width 56 height 12
